Goal: Task Accomplishment & Management: Manage account settings

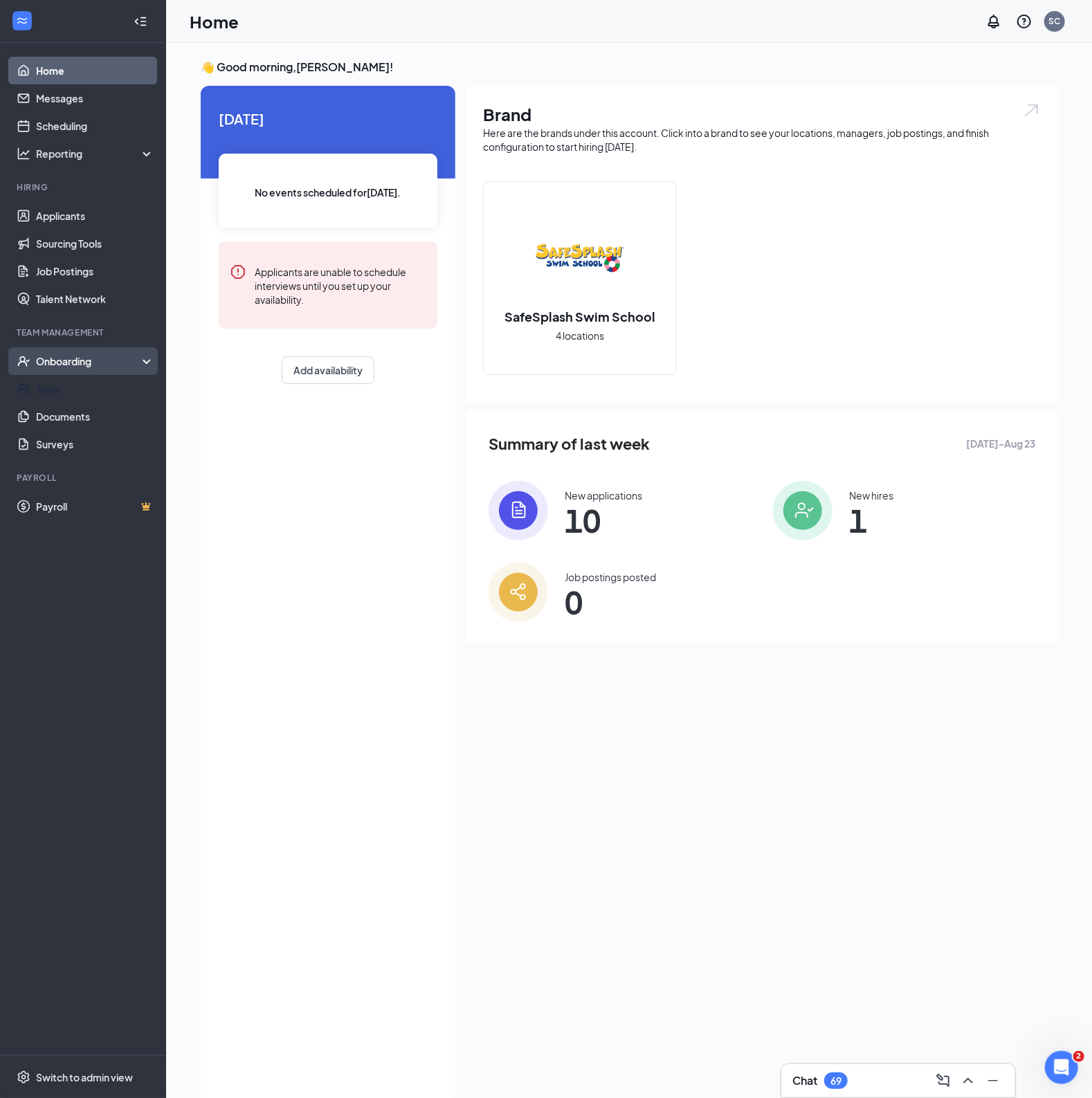
click at [73, 368] on div "Onboarding" at bounding box center [83, 360] width 166 height 27
click at [72, 393] on link "Overview" at bounding box center [95, 388] width 119 height 27
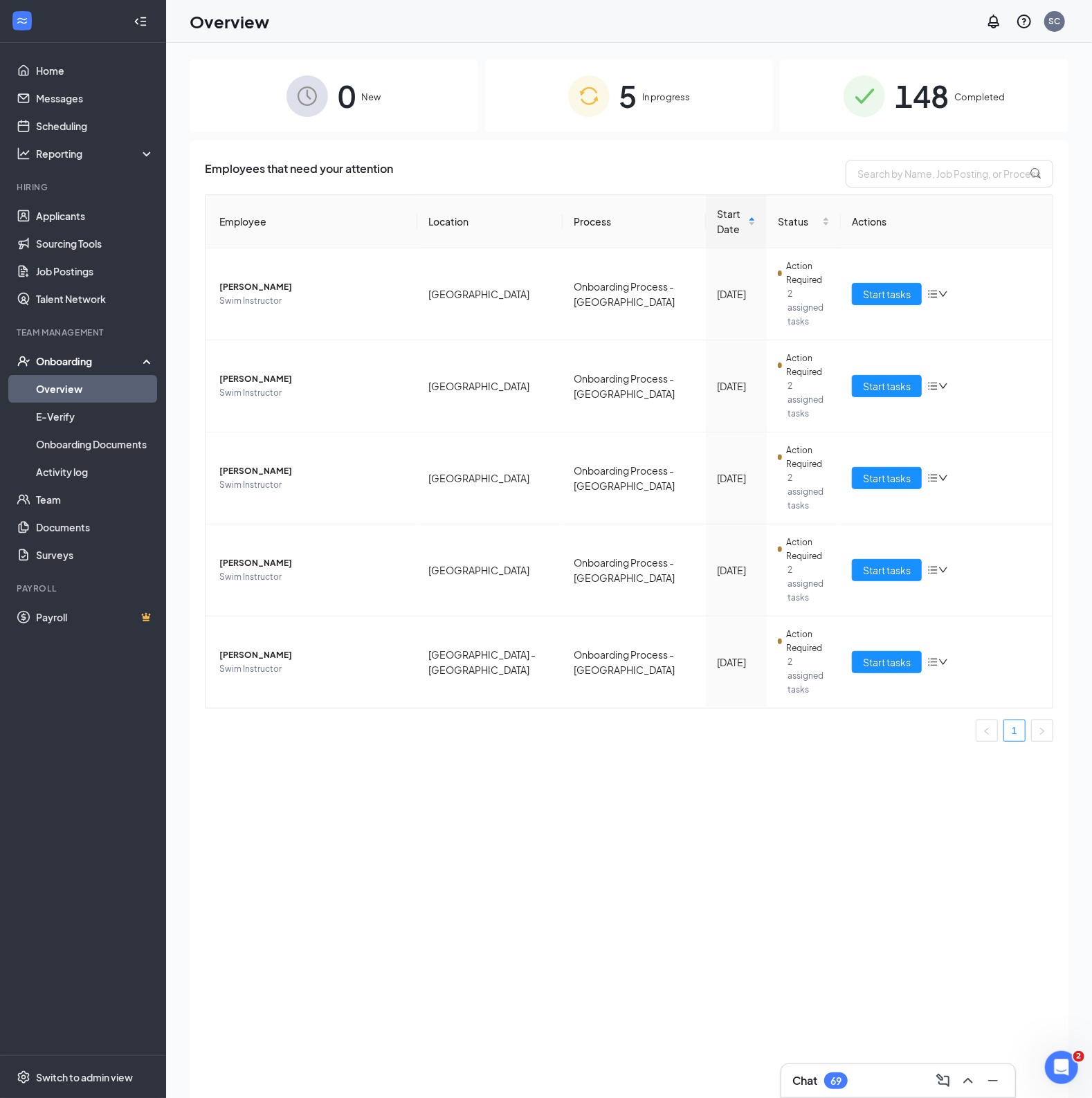
click at [797, 111] on div "148 Completed" at bounding box center [924, 96] width 289 height 73
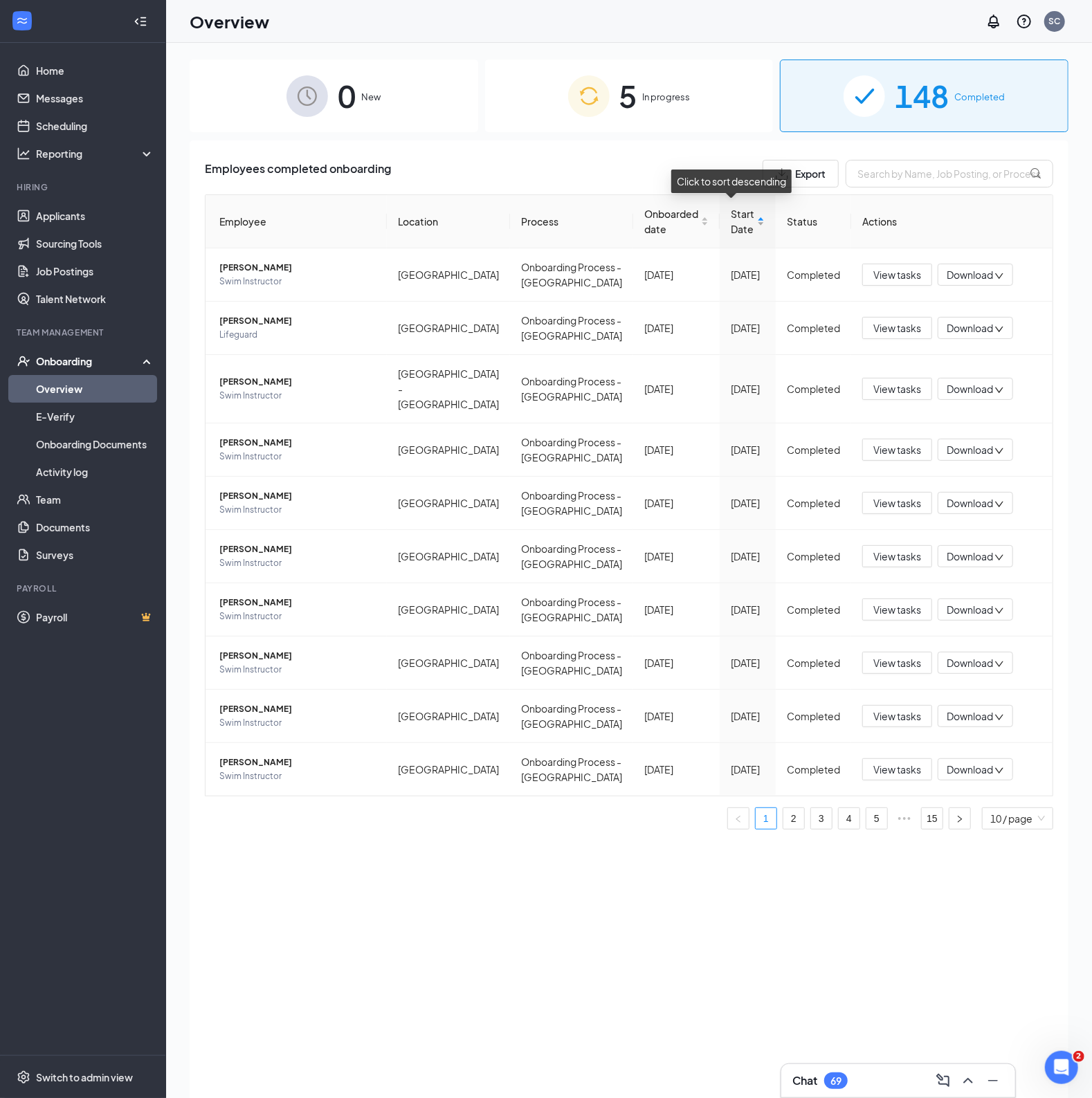
click at [732, 224] on span "Start Date" at bounding box center [743, 221] width 24 height 30
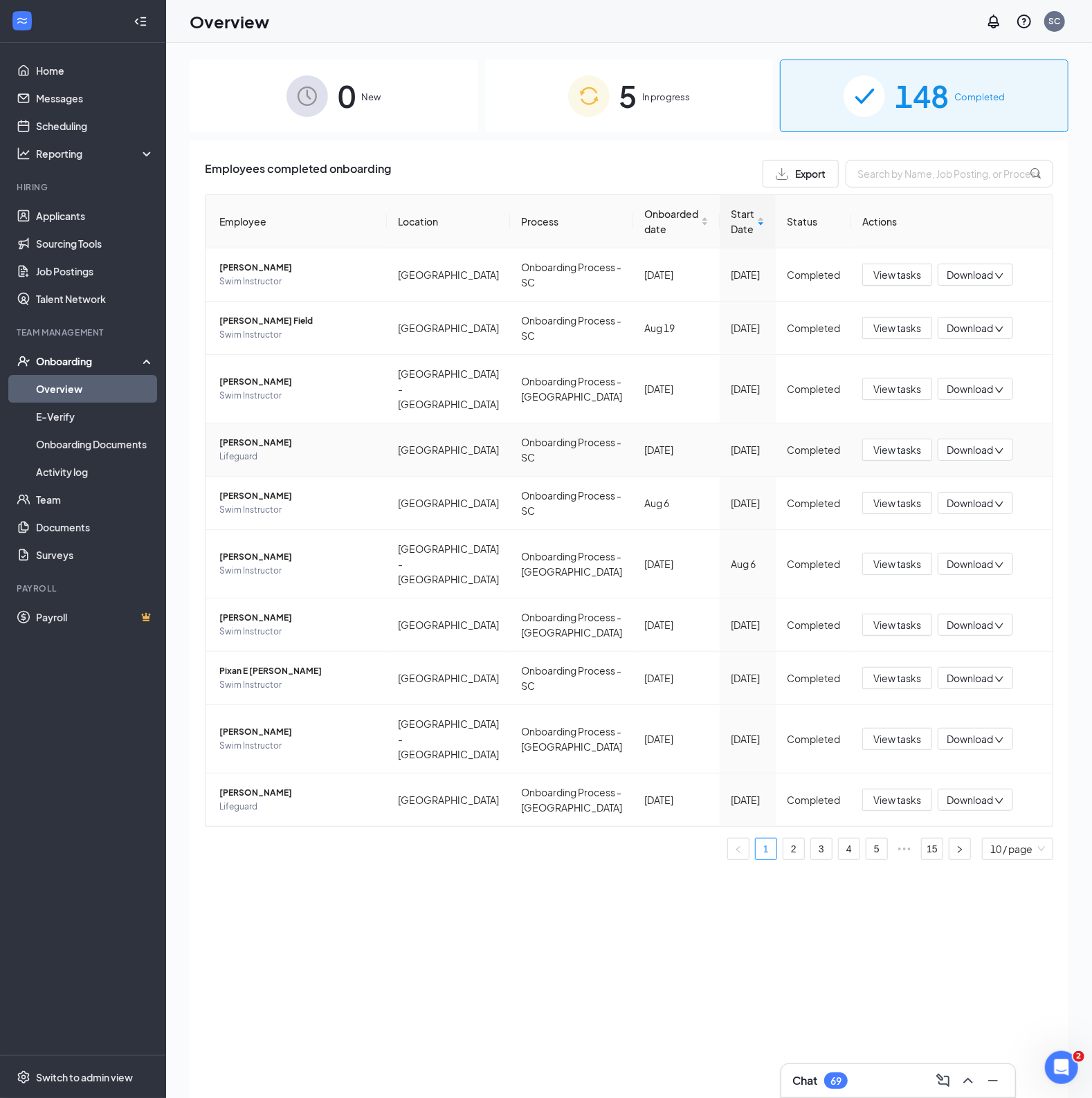
click at [239, 436] on span "[PERSON_NAME]" at bounding box center [297, 443] width 156 height 14
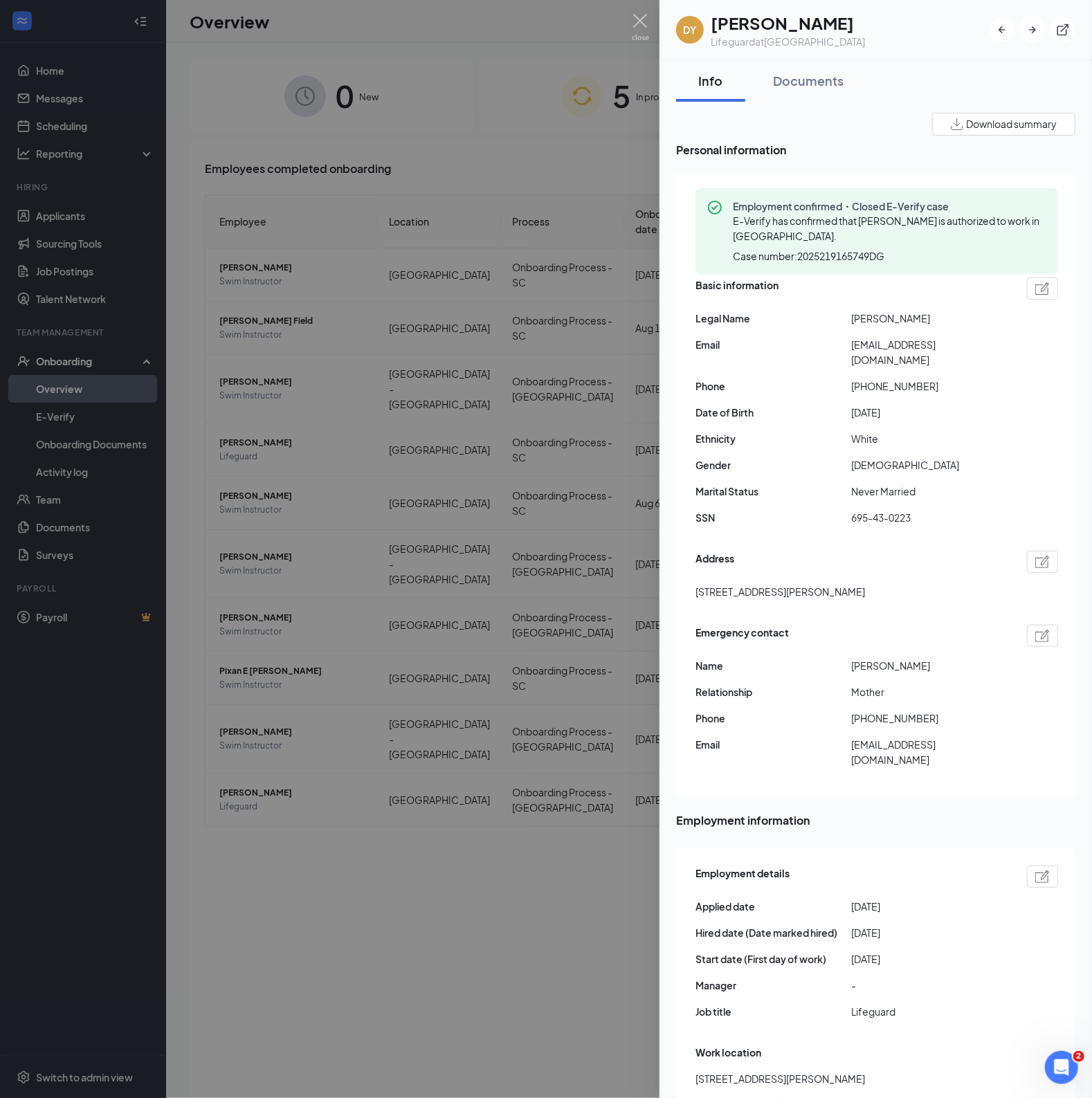
click at [975, 118] on span "Download summary" at bounding box center [1011, 124] width 90 height 15
click at [788, 84] on div "Documents" at bounding box center [808, 81] width 71 height 18
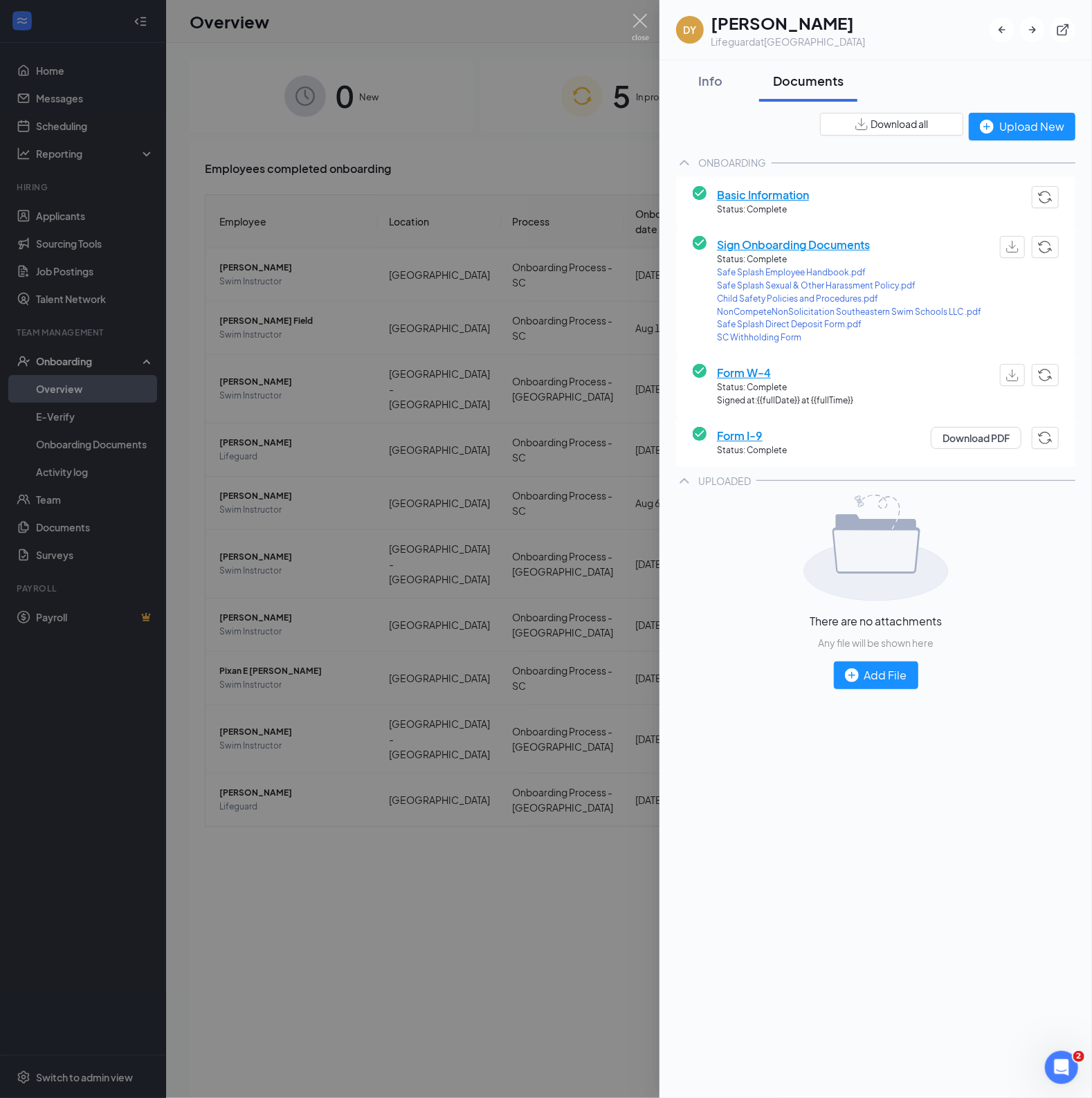
click at [898, 123] on span "Download all" at bounding box center [899, 124] width 58 height 15
click at [710, 83] on div "Info" at bounding box center [710, 81] width 41 height 18
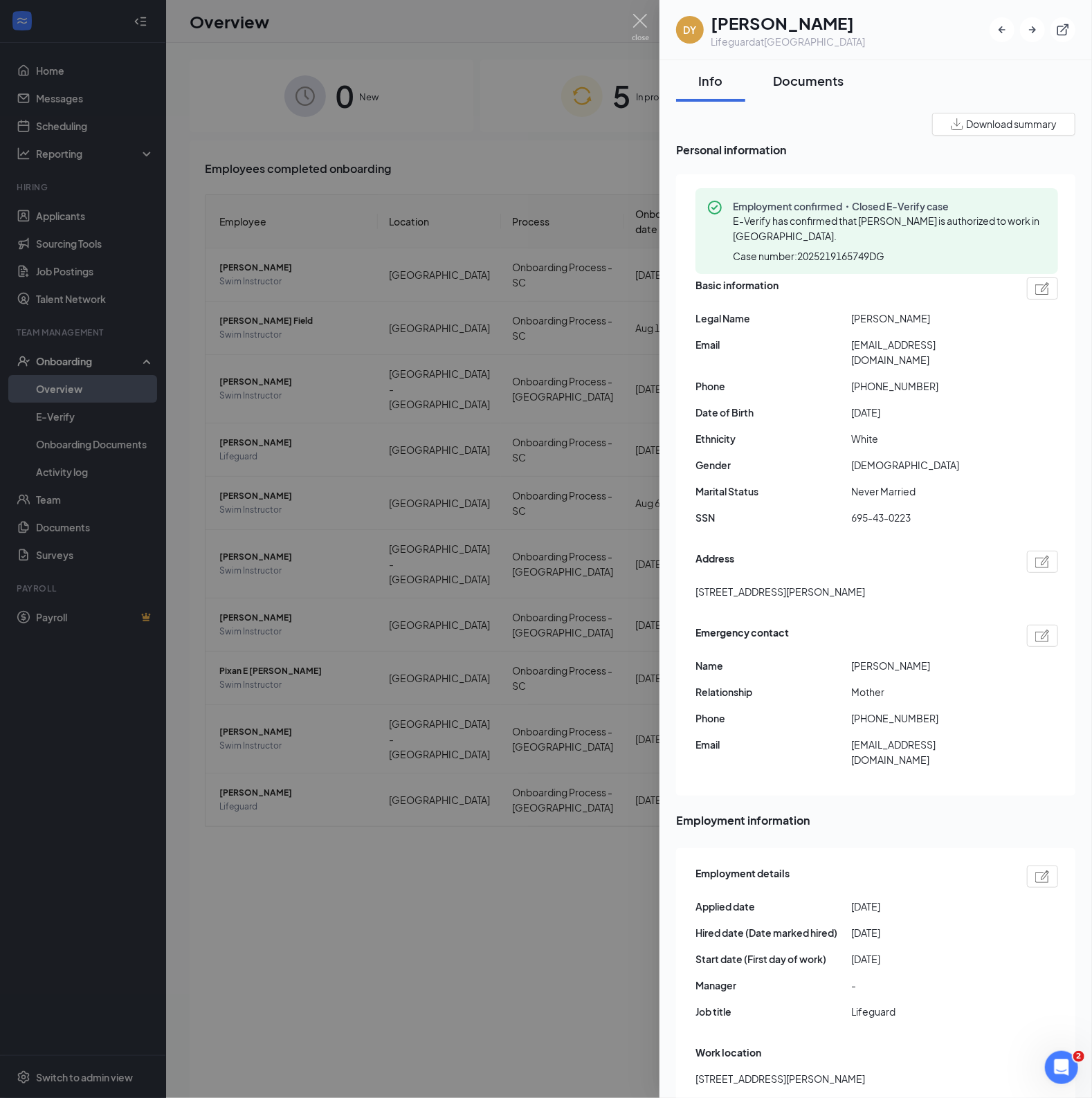
click at [807, 78] on div "Documents" at bounding box center [808, 81] width 71 height 18
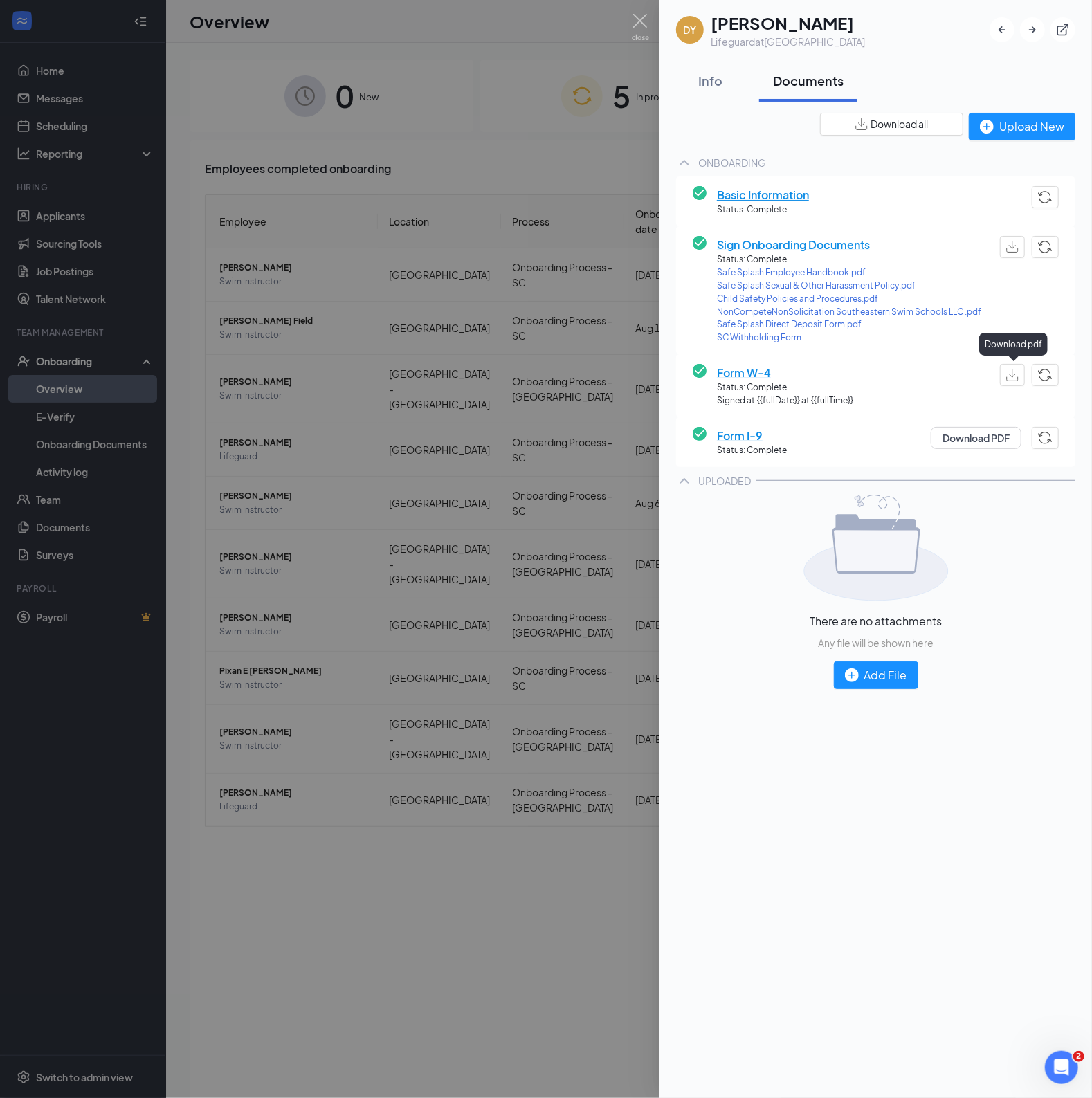
click at [1018, 379] on img "button" at bounding box center [1013, 375] width 13 height 12
drag, startPoint x: 640, startPoint y: 21, endPoint x: 633, endPoint y: 36, distance: 16.6
click at [640, 21] on img at bounding box center [640, 27] width 18 height 27
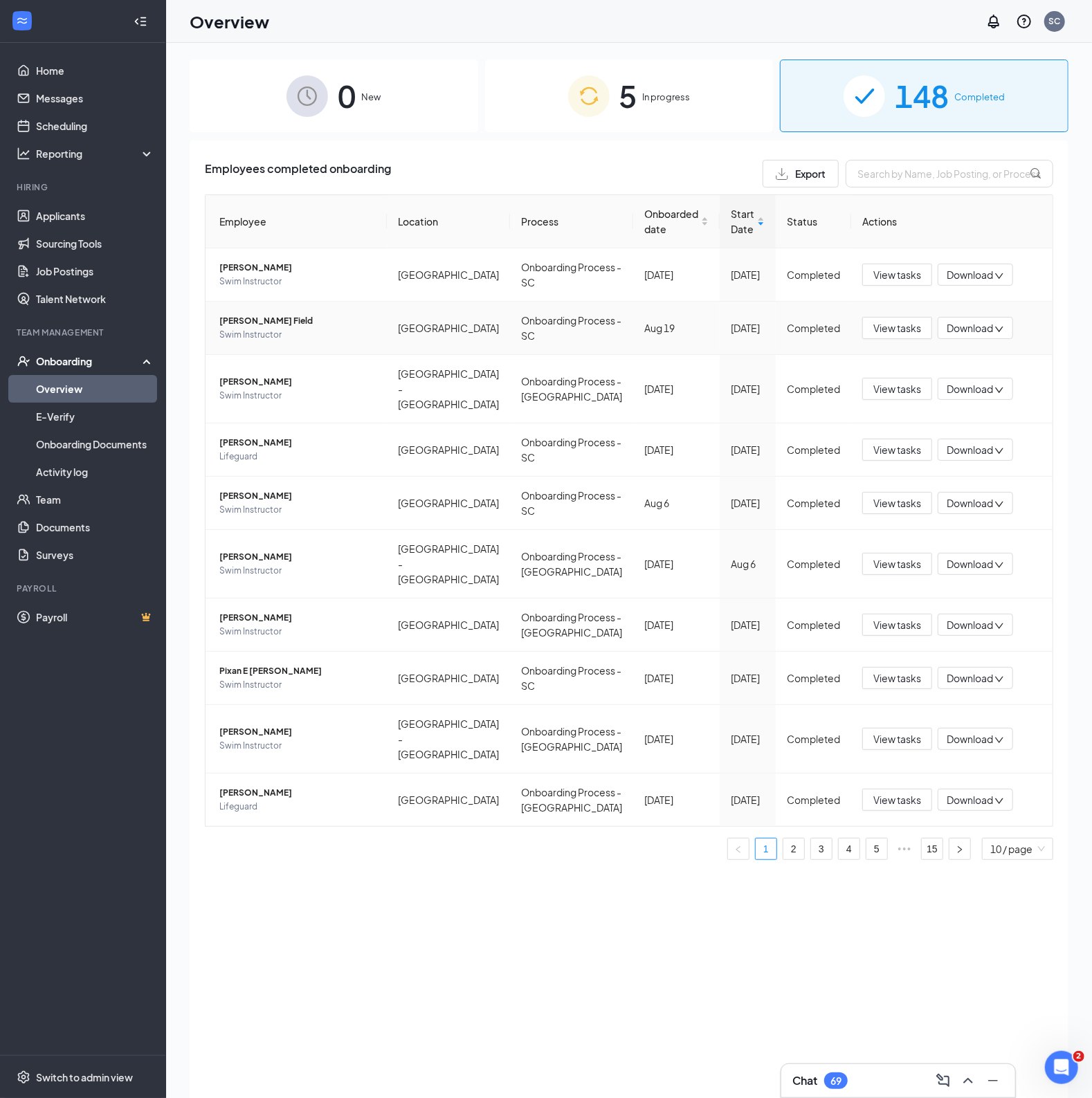
click at [262, 323] on span "[PERSON_NAME] Field" at bounding box center [297, 321] width 156 height 14
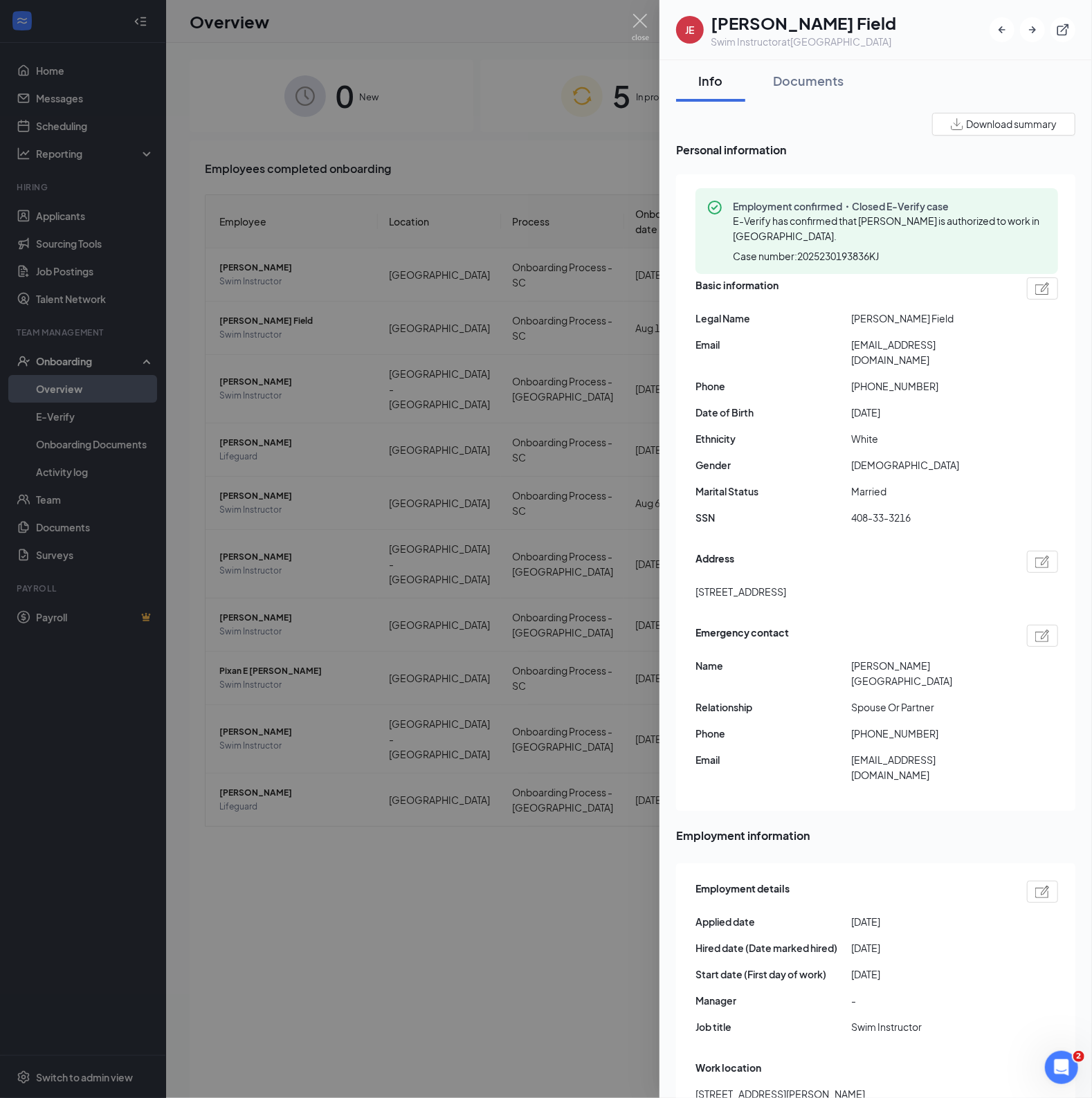
click at [951, 129] on div "Download summary" at bounding box center [1004, 124] width 106 height 15
click at [790, 69] on button "Documents" at bounding box center [809, 81] width 98 height 41
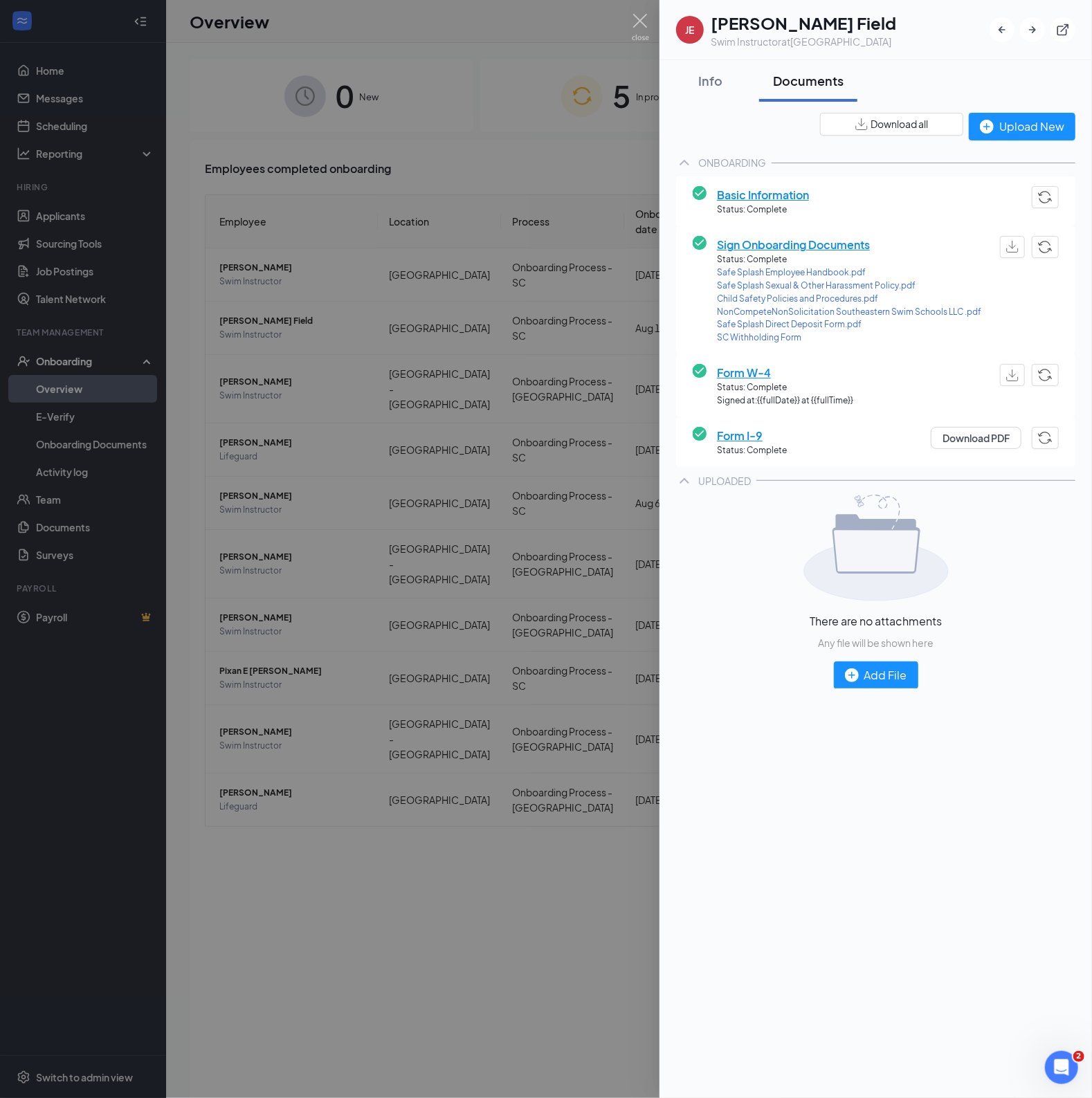
click at [897, 126] on span "Download all" at bounding box center [899, 124] width 58 height 15
click at [709, 80] on div "Info" at bounding box center [710, 81] width 41 height 18
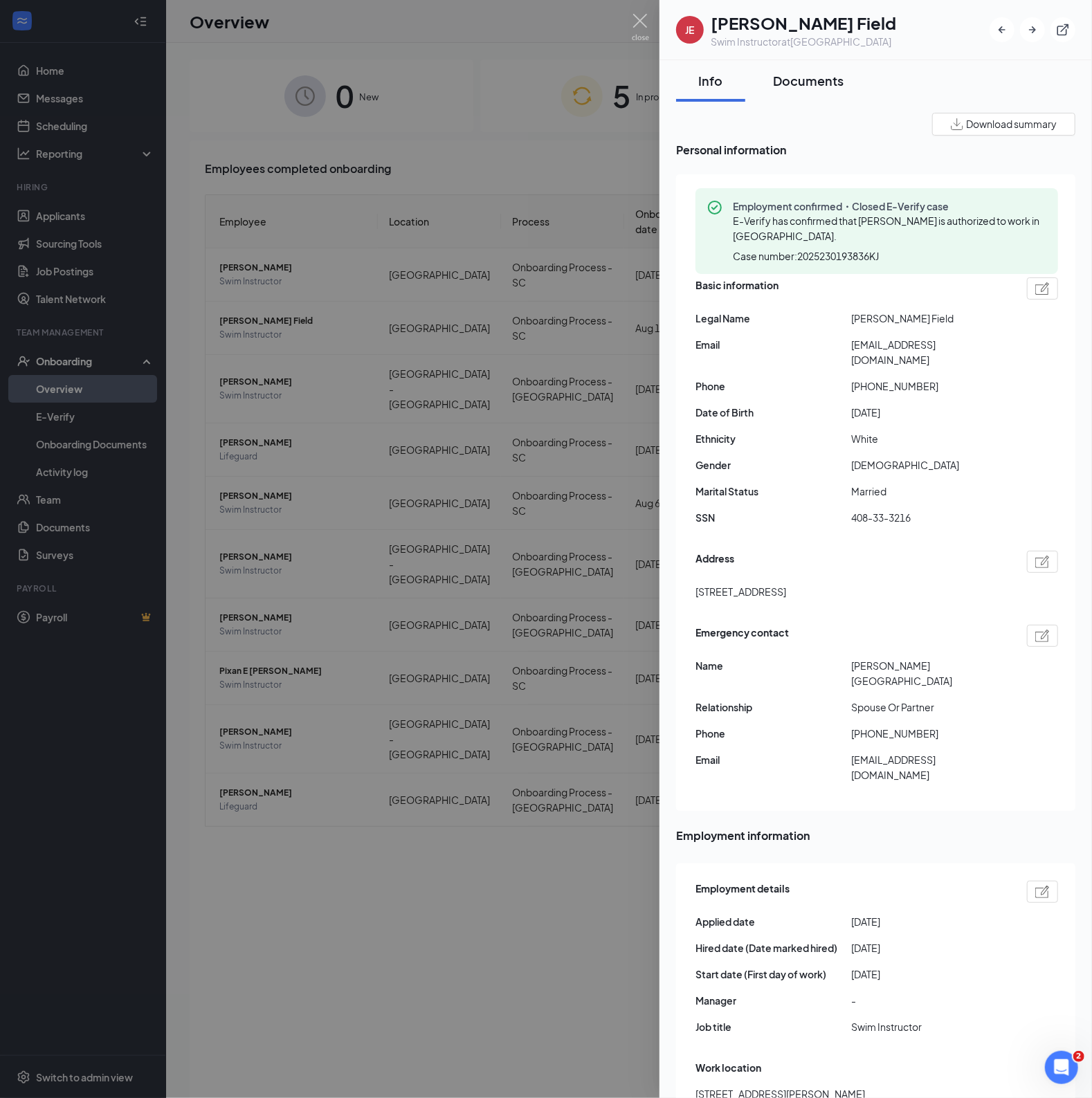
click at [791, 86] on div "Documents" at bounding box center [808, 81] width 71 height 18
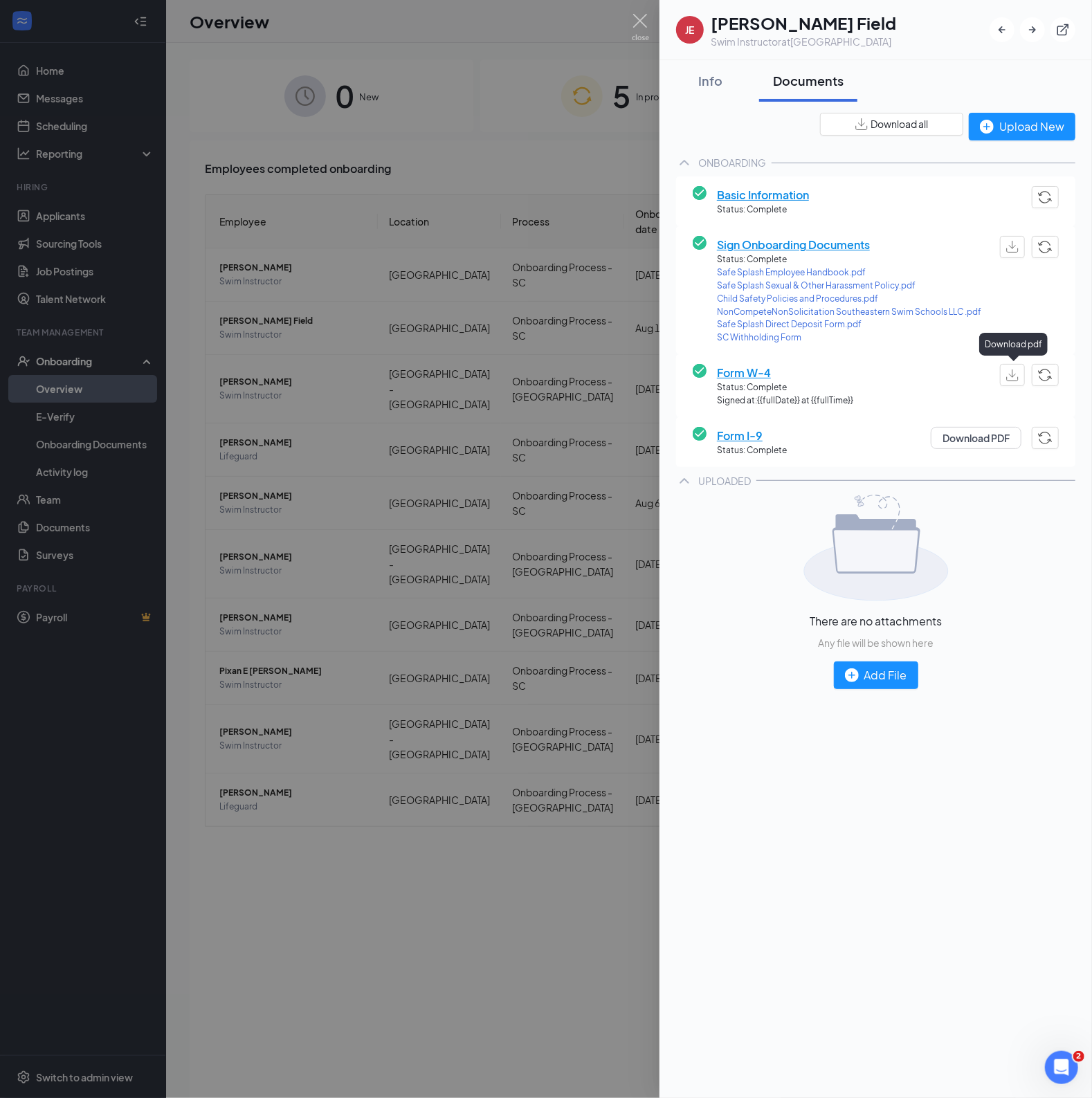
click at [1007, 375] on img "button" at bounding box center [1013, 375] width 13 height 12
click at [640, 23] on img at bounding box center [640, 27] width 18 height 27
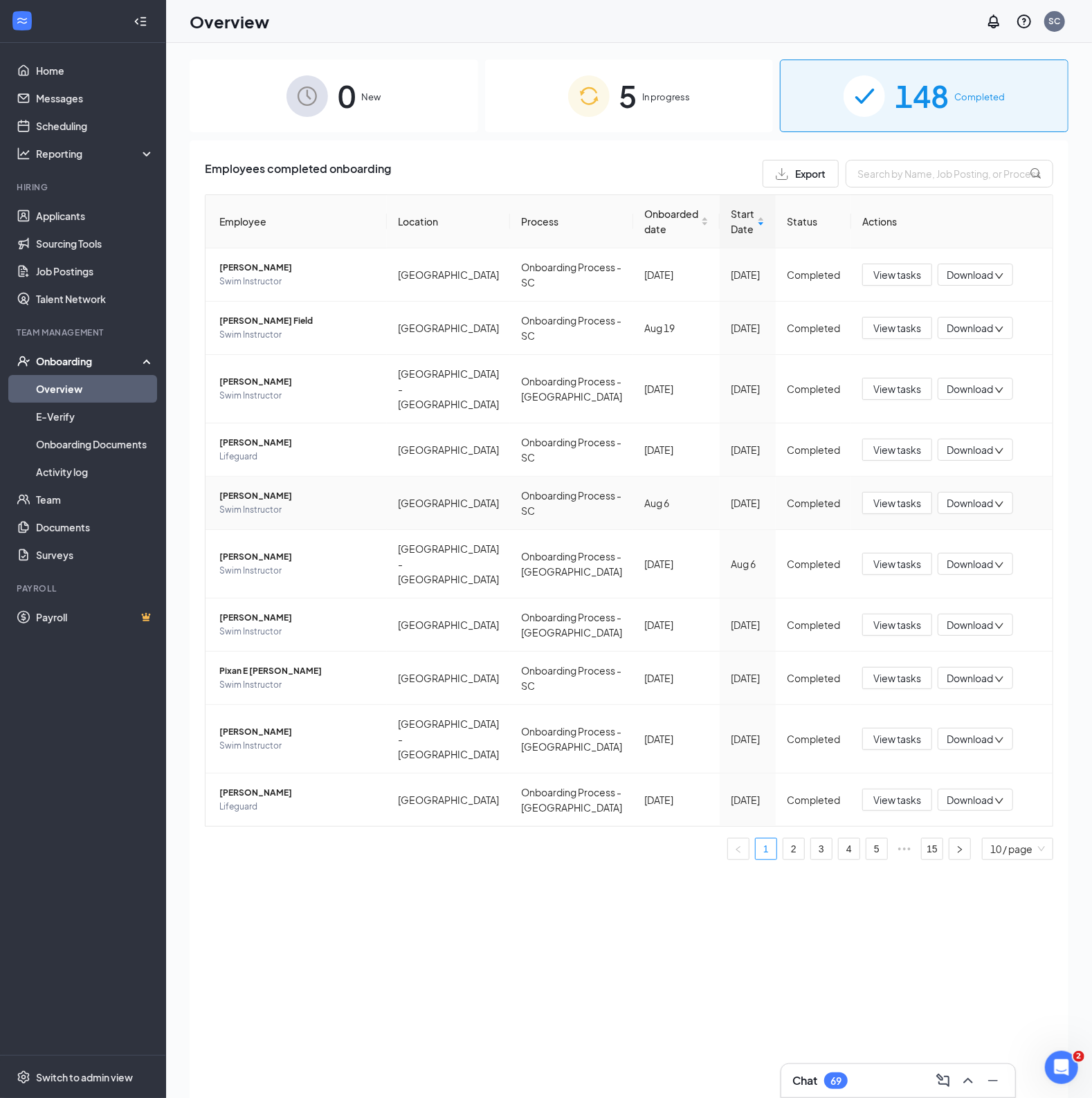
click at [245, 489] on span "[PERSON_NAME]" at bounding box center [297, 496] width 156 height 14
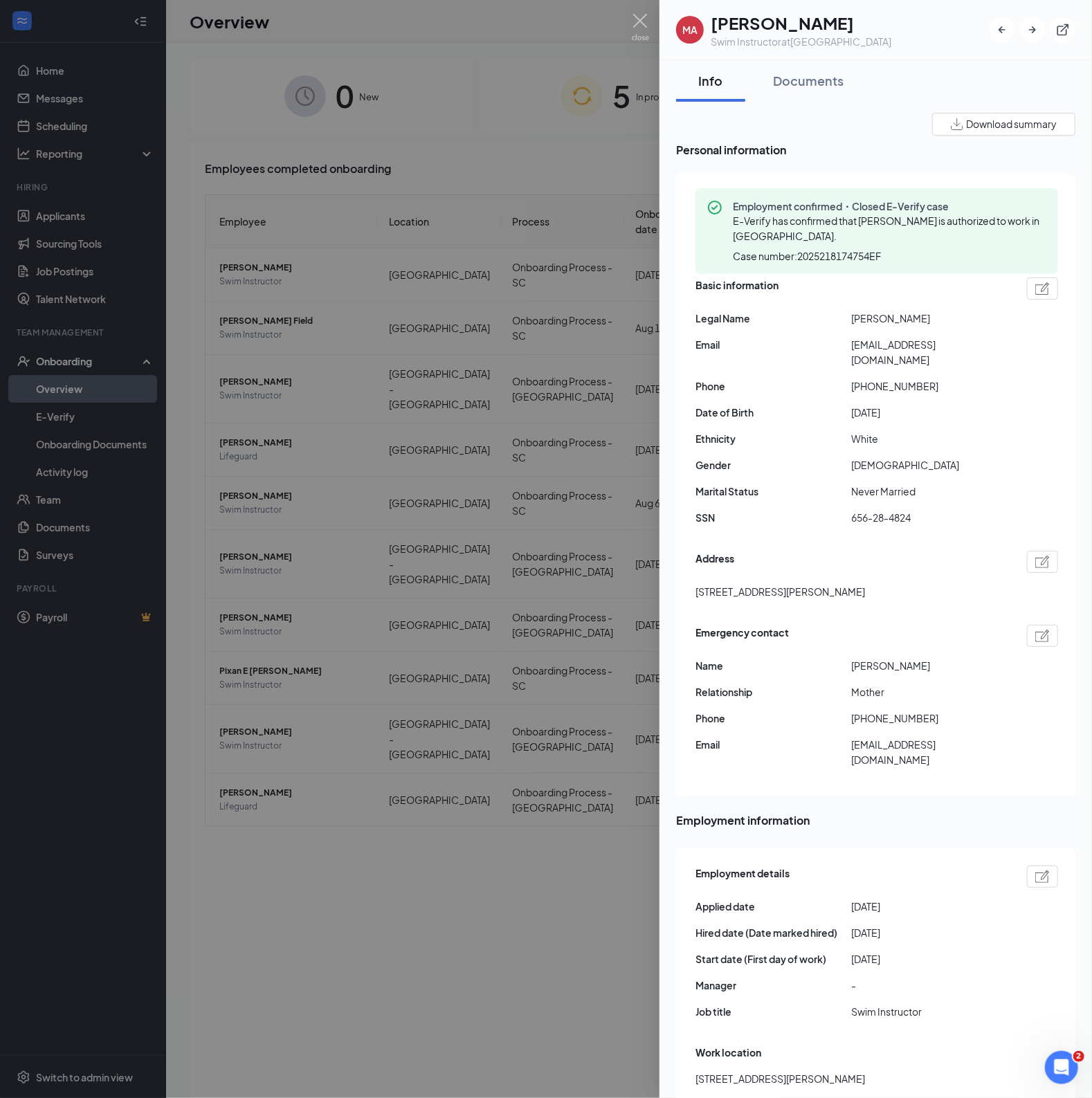
click at [932, 120] on button "Download summary" at bounding box center [1004, 124] width 143 height 23
click at [783, 81] on div "Documents" at bounding box center [808, 81] width 71 height 18
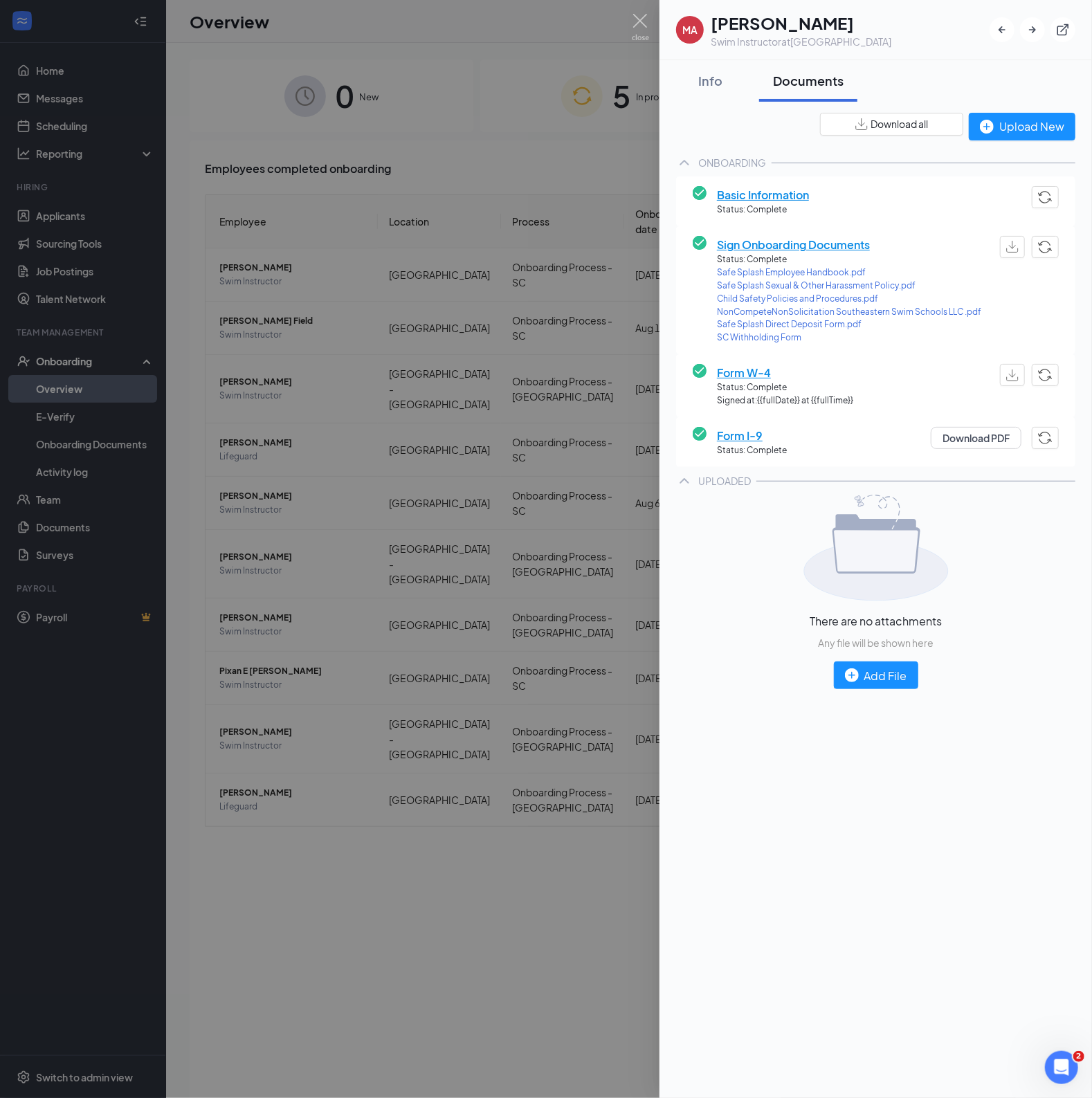
click at [901, 123] on span "Download all" at bounding box center [899, 124] width 58 height 15
click at [717, 79] on div "Info" at bounding box center [710, 81] width 41 height 18
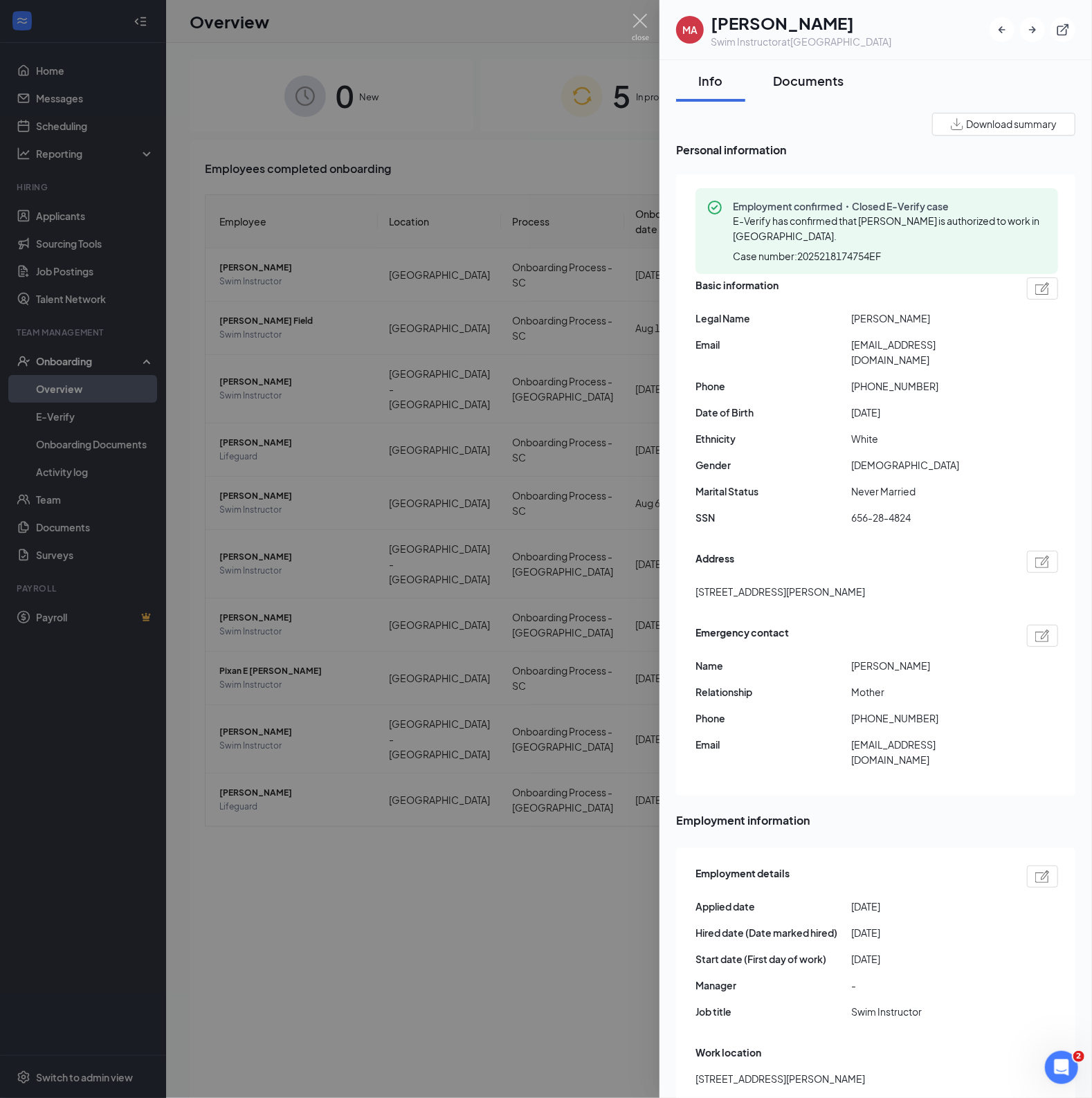
click at [795, 78] on div "Documents" at bounding box center [808, 81] width 71 height 18
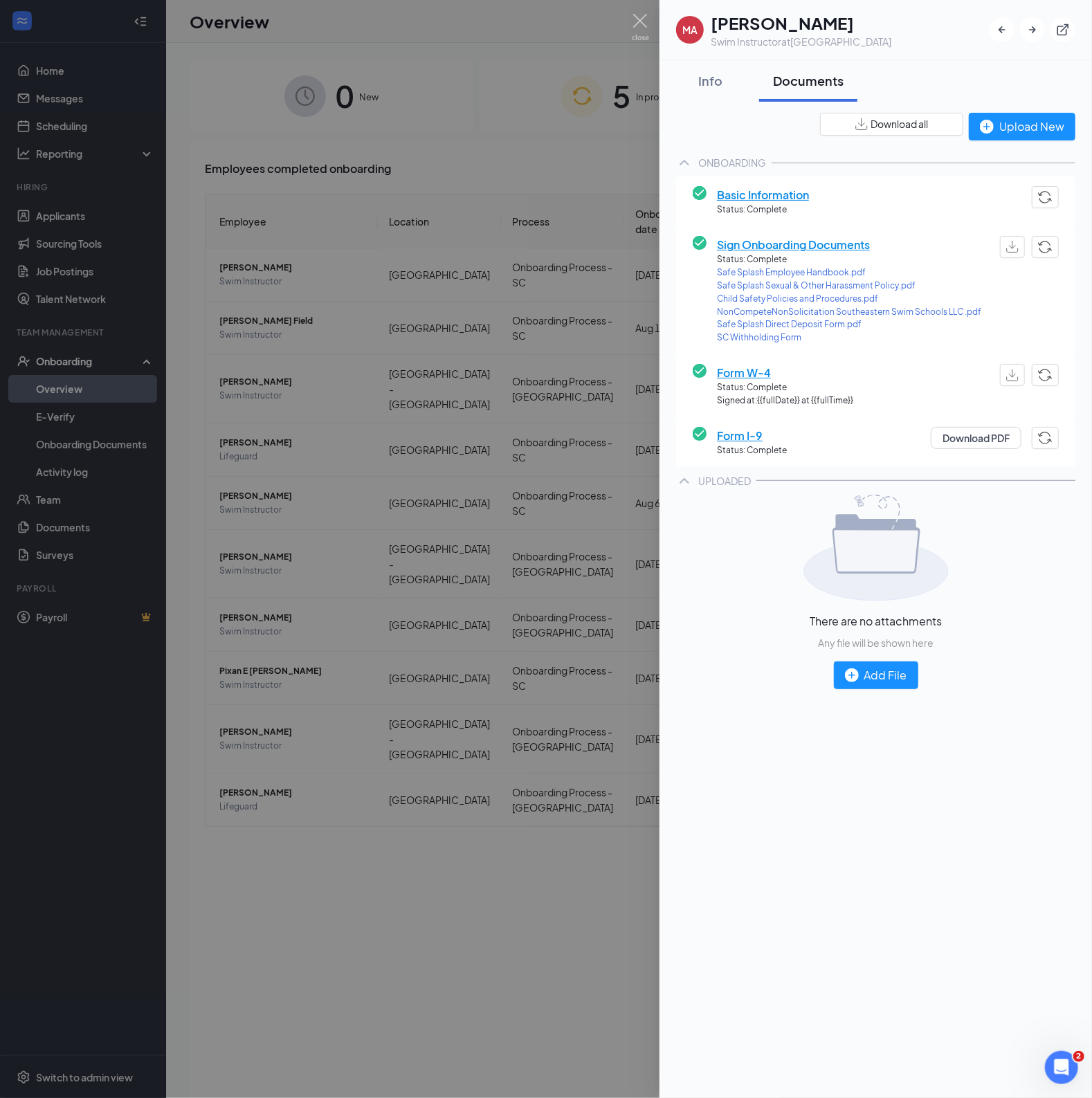
click at [1020, 379] on button "button" at bounding box center [1013, 375] width 25 height 22
click at [762, 339] on span "SC Withholding Form" at bounding box center [849, 338] width 264 height 13
